Goal: Download file/media

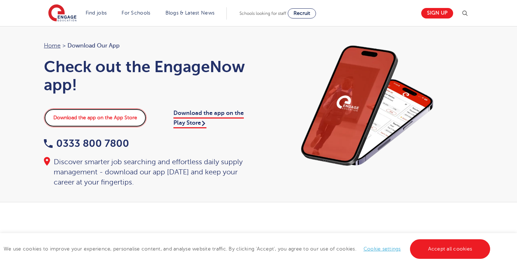
click at [99, 118] on link "Download the app on the App Store" at bounding box center [95, 117] width 103 height 19
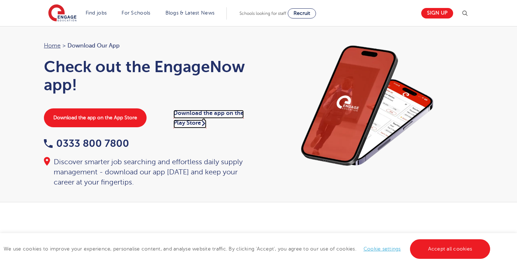
click at [200, 113] on link "Download the app on the Play Store" at bounding box center [208, 119] width 70 height 18
